Goal: Task Accomplishment & Management: Manage account settings

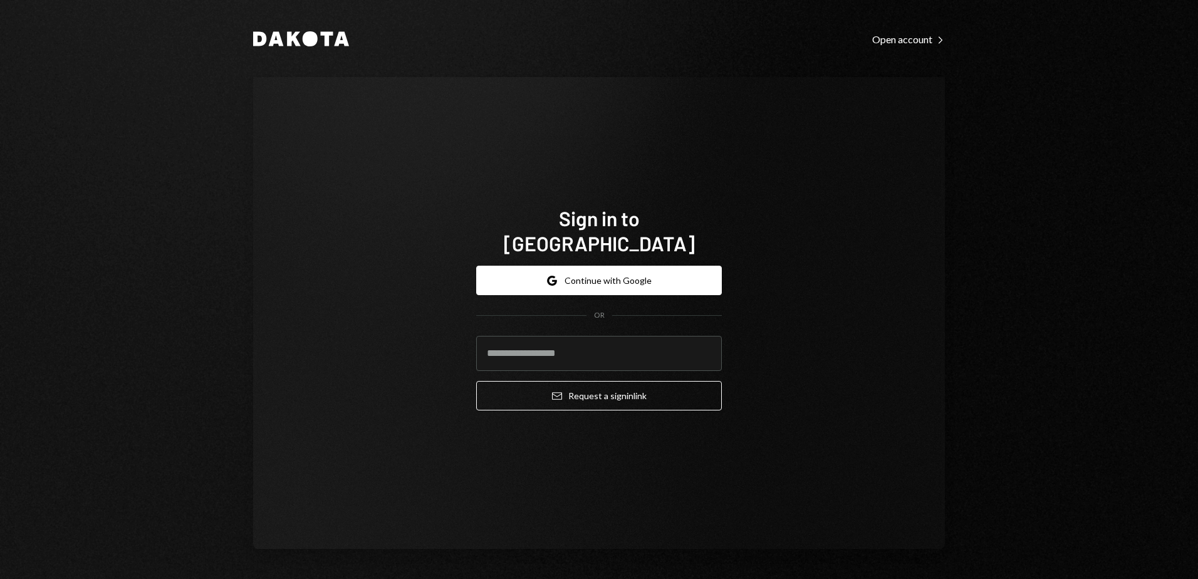
click at [592, 322] on form "Google Continue with Google OR Email Request a sign in link" at bounding box center [599, 338] width 246 height 145
click at [596, 342] on input "email" at bounding box center [599, 353] width 246 height 35
type input "**********"
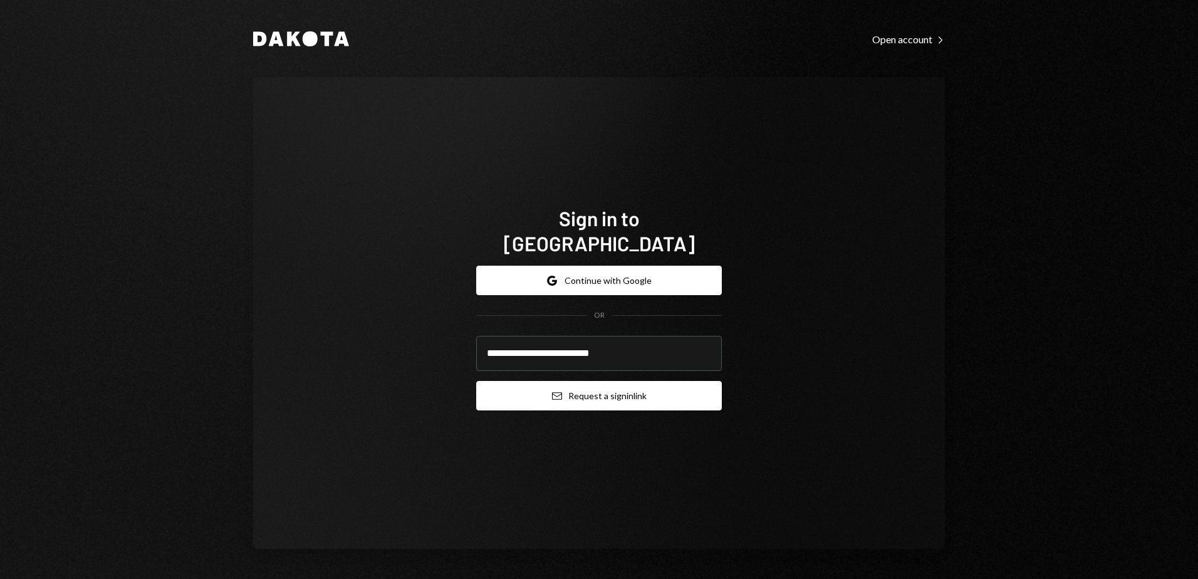
click at [608, 388] on button "Email Request a sign in link" at bounding box center [599, 395] width 246 height 29
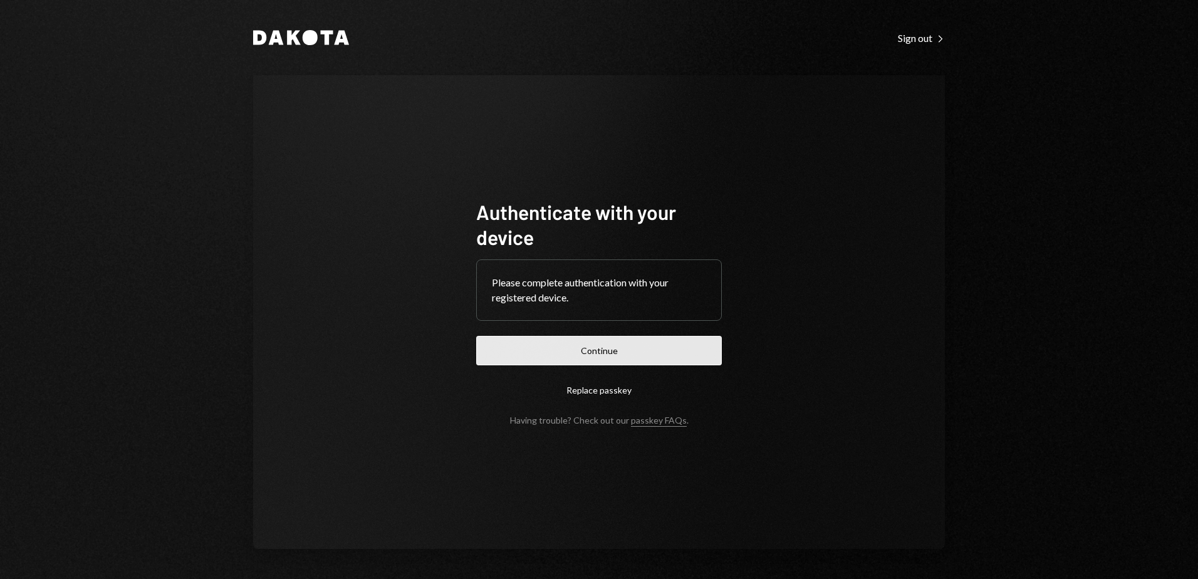
click at [610, 349] on button "Continue" at bounding box center [599, 350] width 246 height 29
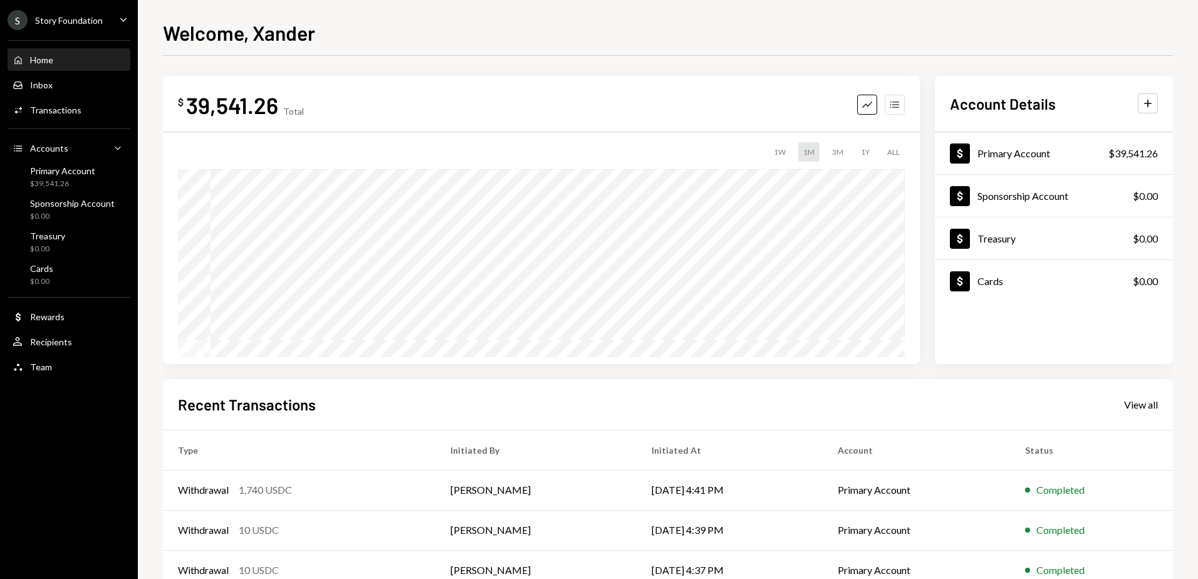
click at [900, 100] on icon "Accounts" at bounding box center [894, 104] width 13 height 13
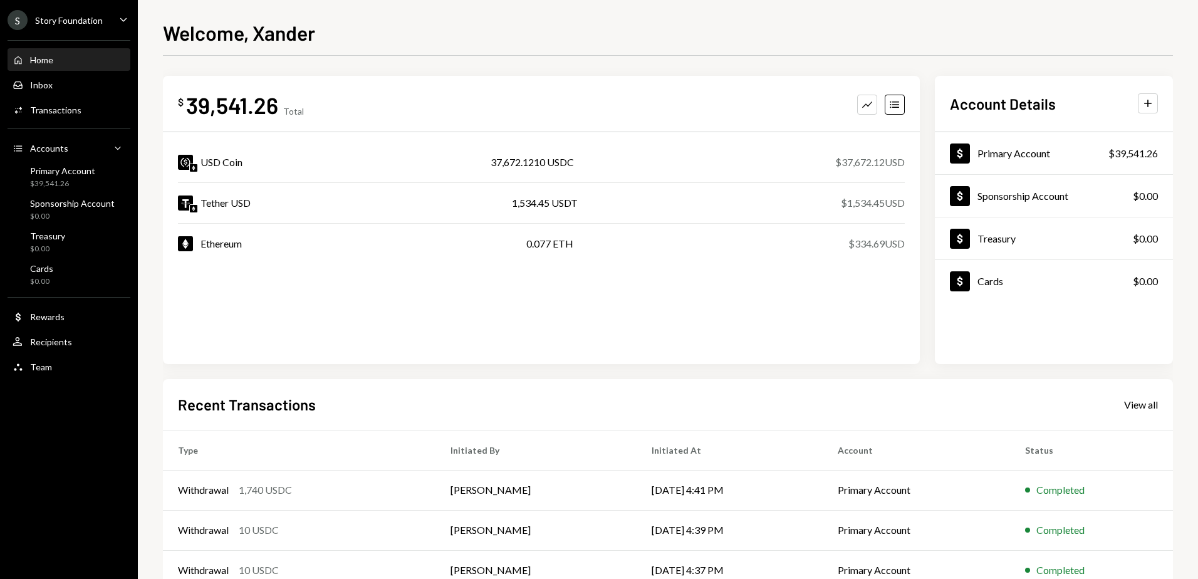
click at [700, 323] on div "$ 39,541.26 Total Graph Accounts USD Coin 37,672.1210 USDC $37,672.12 USD Tethe…" at bounding box center [541, 220] width 757 height 288
click at [93, 112] on div "Activities Transactions" at bounding box center [69, 110] width 113 height 11
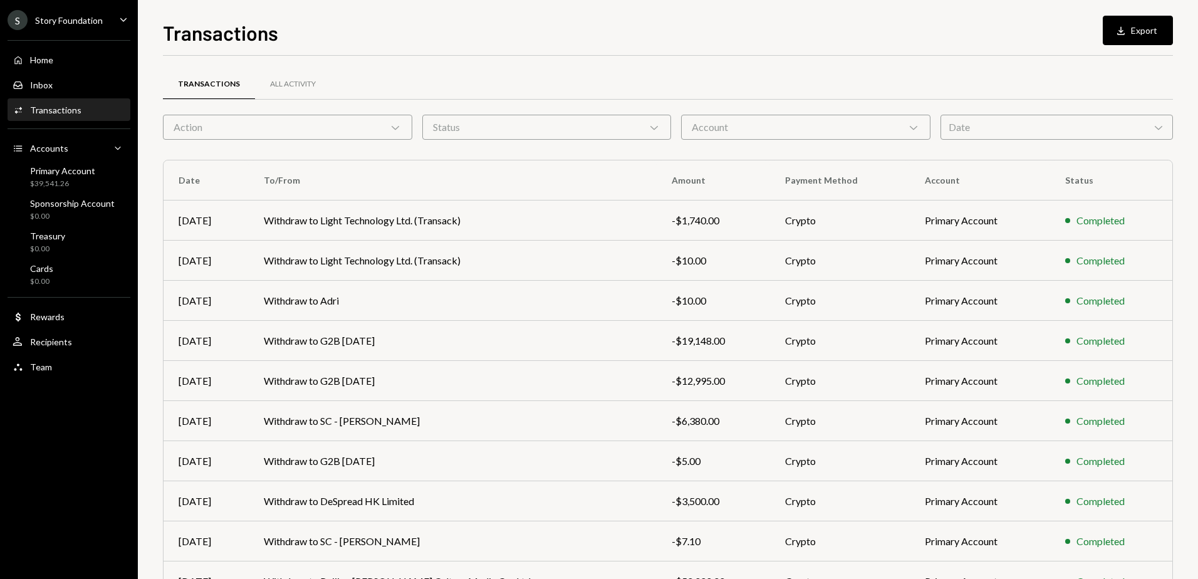
click at [1134, 34] on button "Download Export" at bounding box center [1138, 30] width 70 height 29
click at [554, 43] on div "Transactions Download Export" at bounding box center [668, 32] width 1010 height 28
click at [493, 304] on td "Withdraw to Adri" at bounding box center [452, 301] width 407 height 40
